Goal: Task Accomplishment & Management: Manage account settings

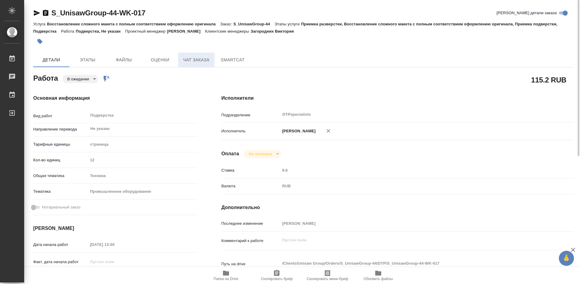
click at [192, 58] on span "Чат заказа" at bounding box center [196, 60] width 29 height 8
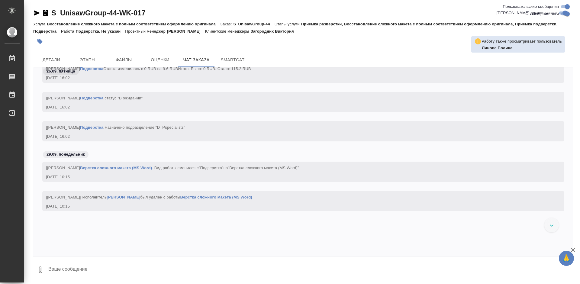
scroll to position [2380, 0]
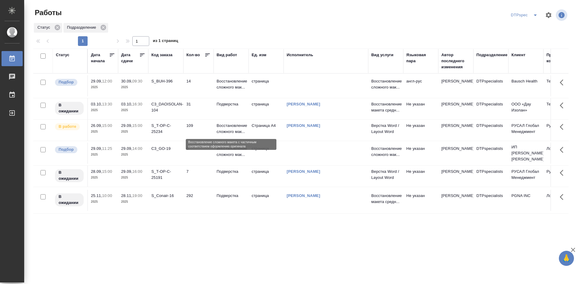
click at [228, 131] on p "Восстановление сложного мак..." at bounding box center [231, 129] width 29 height 12
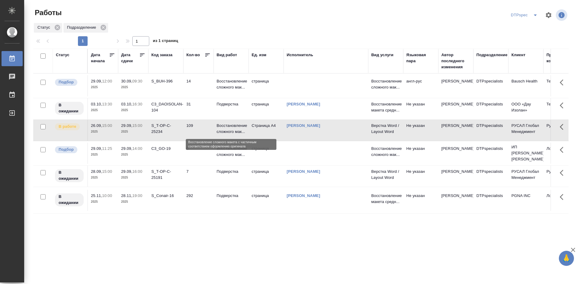
click at [228, 128] on p "Восстановление сложного мак..." at bounding box center [231, 129] width 29 height 12
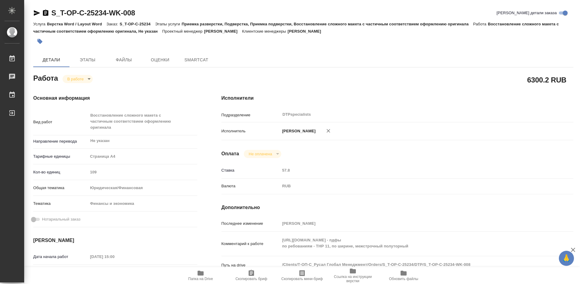
type textarea "x"
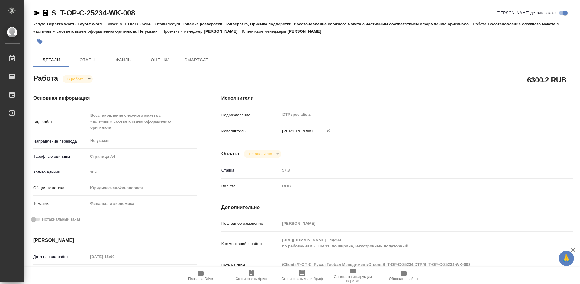
type textarea "x"
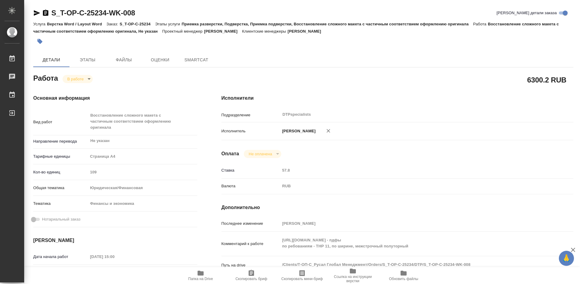
type textarea "x"
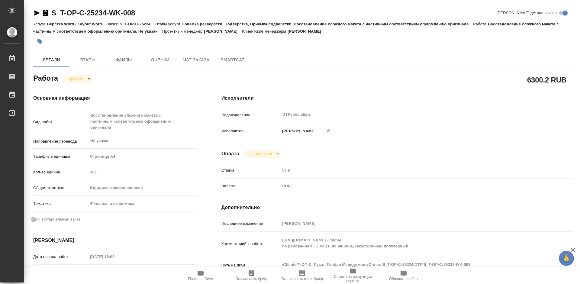
type textarea "x"
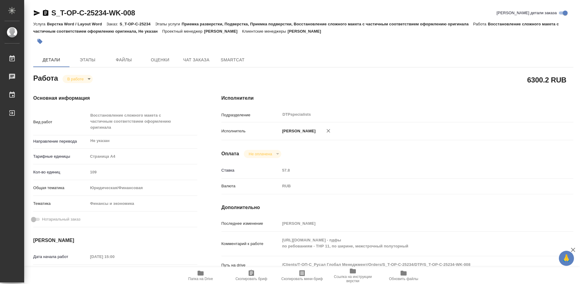
type textarea "x"
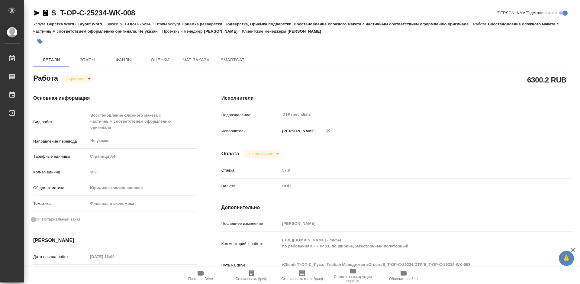
click at [195, 276] on span "Папка на Drive" at bounding box center [201, 274] width 44 height 11
click at [79, 77] on body "🙏 .cls-1 fill:#fff; AWATERA Работы 0 Чаты График Выйти S_T-OP-C-25234-WK-008 Кр…" at bounding box center [290, 142] width 580 height 284
click at [75, 89] on button "Выполнен" at bounding box center [78, 89] width 22 height 7
type textarea "x"
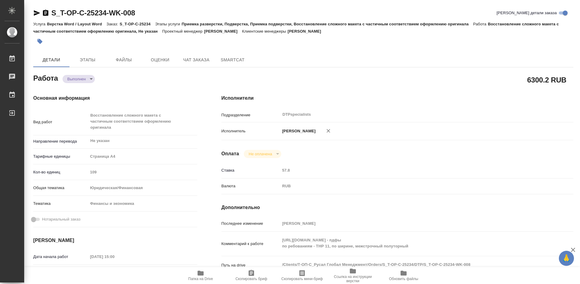
type textarea "x"
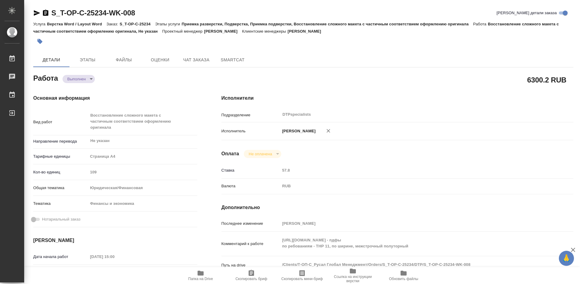
type textarea "x"
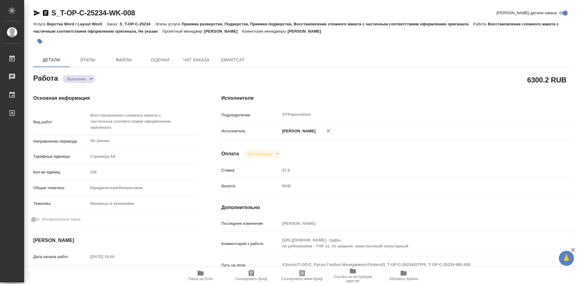
type textarea "x"
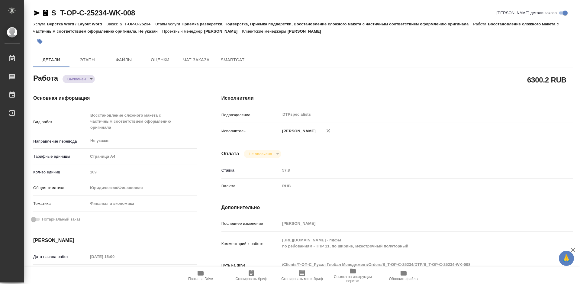
type textarea "x"
